Goal: Navigation & Orientation: Find specific page/section

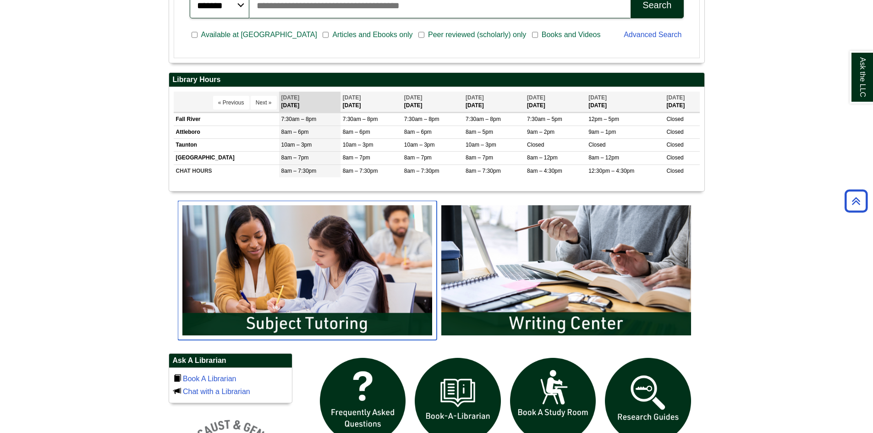
click at [310, 288] on img "slideshow" at bounding box center [307, 270] width 259 height 139
click at [775, 230] on body "Skip to Main Content Toggle navigation Home Access Services Access Services Pol…" at bounding box center [436, 265] width 873 height 1171
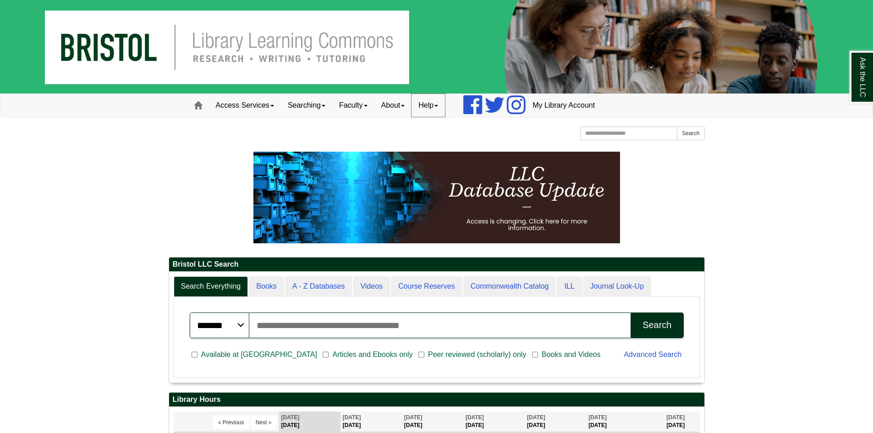
click at [438, 105] on span at bounding box center [436, 106] width 4 height 2
click at [171, 146] on div at bounding box center [437, 144] width 536 height 5
click at [196, 105] on span at bounding box center [198, 105] width 8 height 8
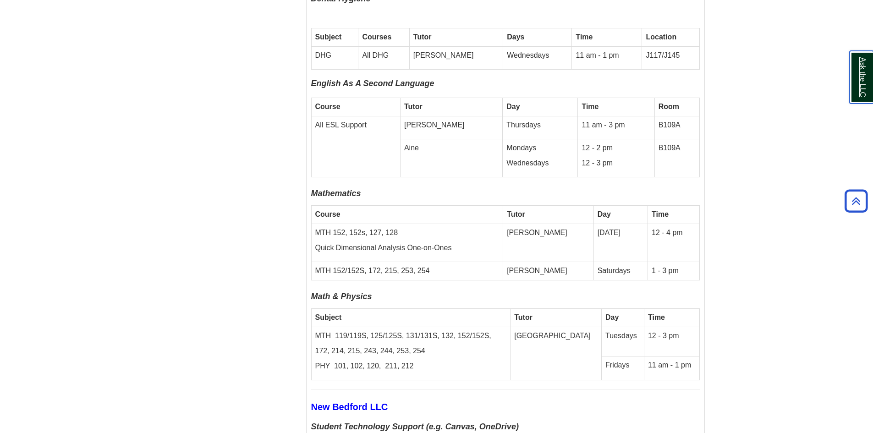
scroll to position [2703, 0]
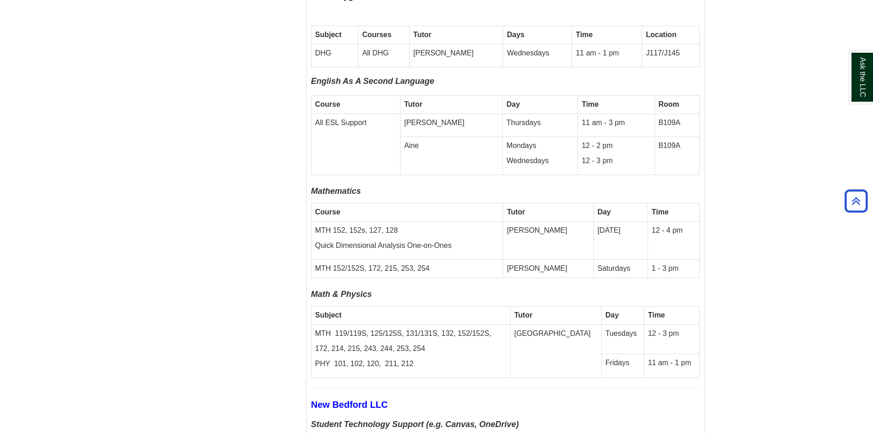
click at [222, 271] on div "Tutoring and Writing Center Services Welcome Embedded Tutoring Online Tutoring …" at bounding box center [437, 236] width 550 height 5502
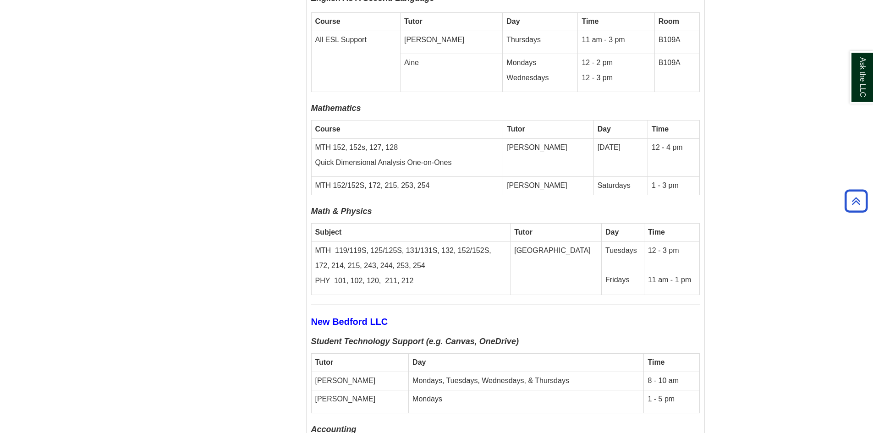
scroll to position [2794, 0]
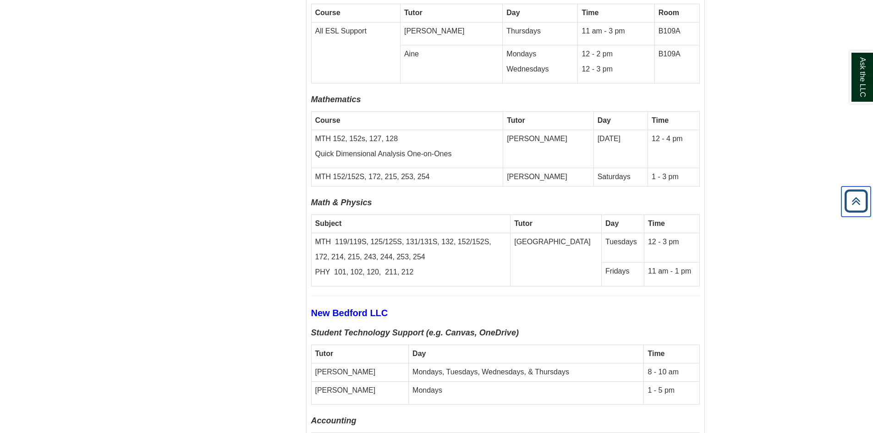
click at [851, 201] on icon "Back to Top" at bounding box center [855, 200] width 29 height 29
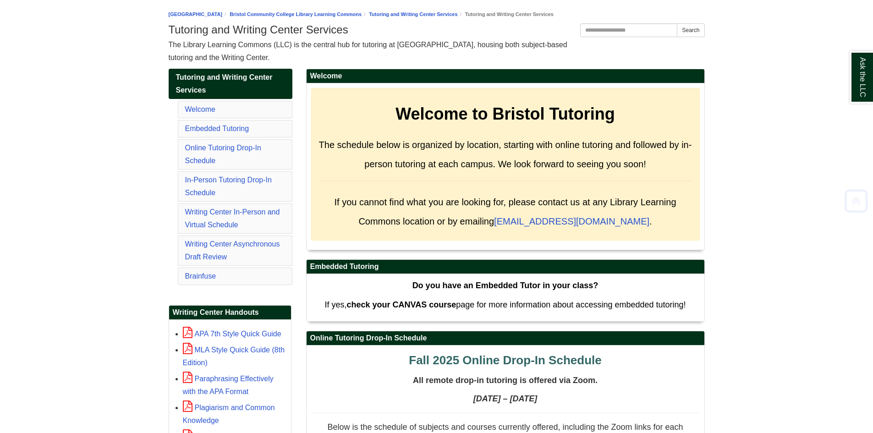
scroll to position [0, 0]
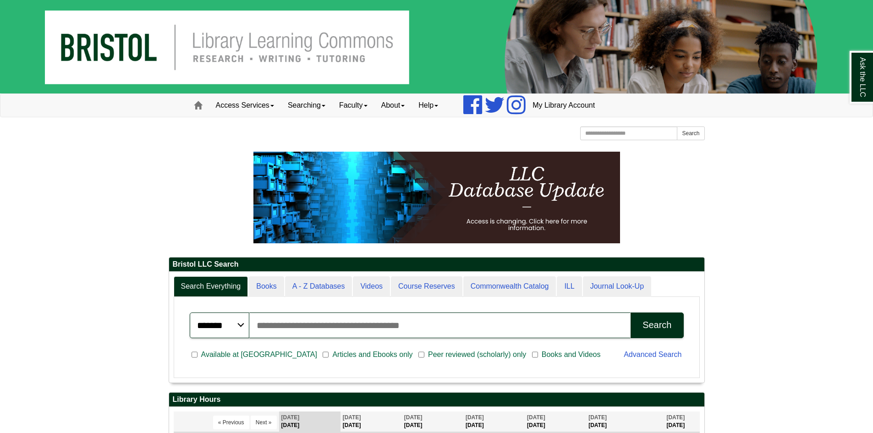
click at [348, 325] on input "Search articles, books, journals & more" at bounding box center [440, 325] width 382 height 26
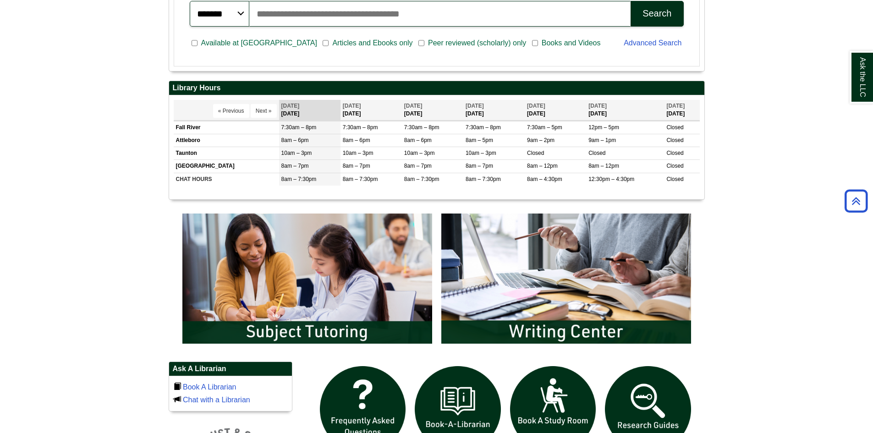
scroll to position [321, 0]
